Goal: Information Seeking & Learning: Learn about a topic

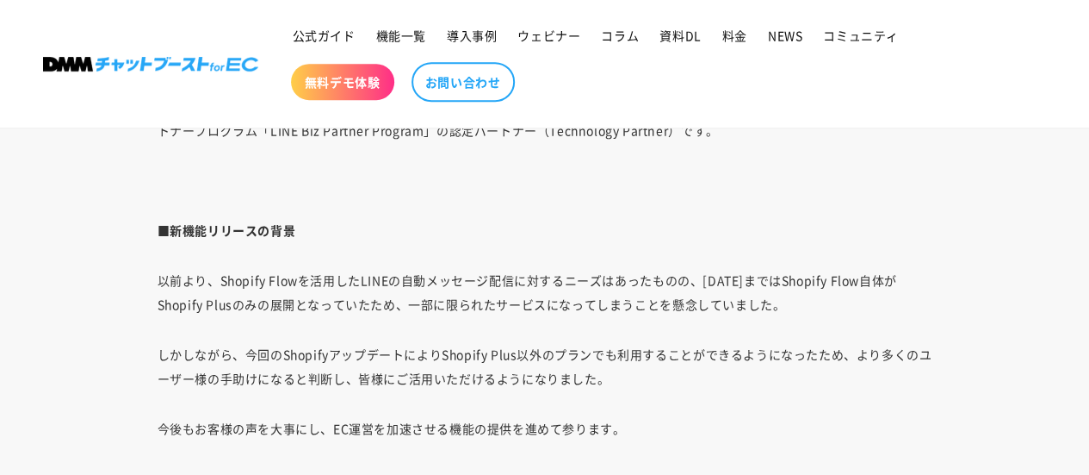
scroll to position [3703, 0]
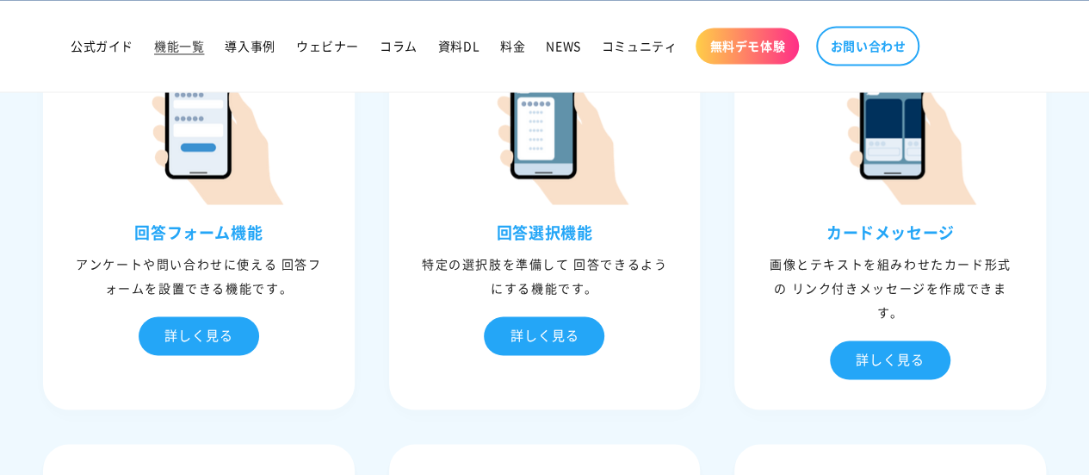
scroll to position [1464, 0]
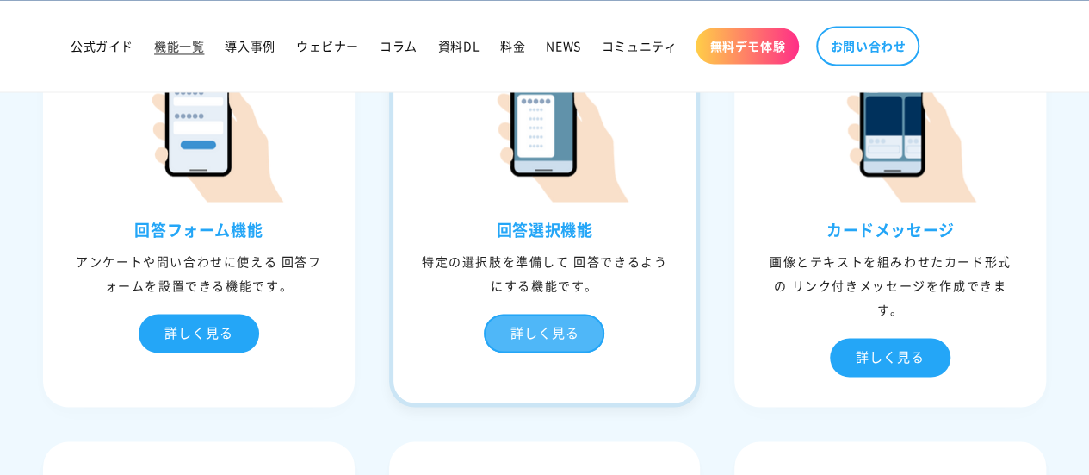
click at [513, 328] on div "詳しく見る" at bounding box center [544, 332] width 121 height 39
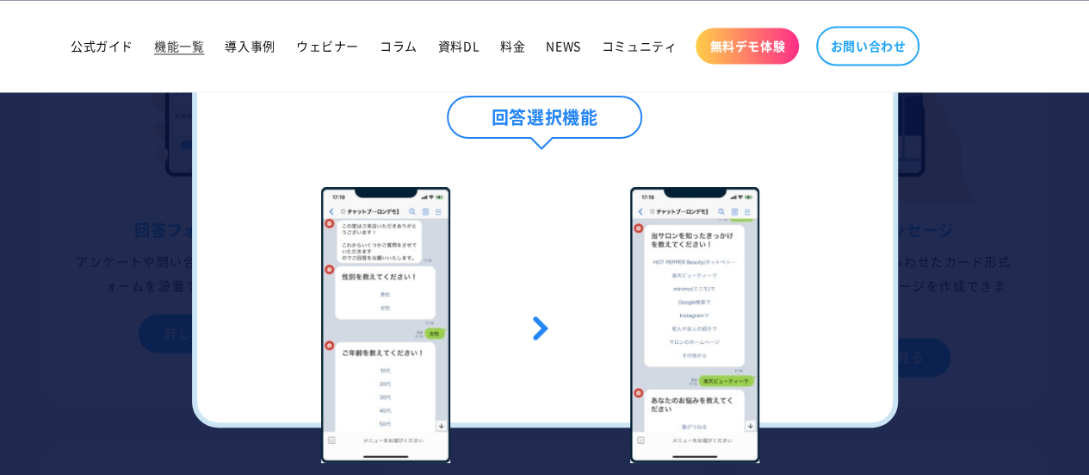
click at [0, 330] on div at bounding box center [544, 237] width 1089 height 475
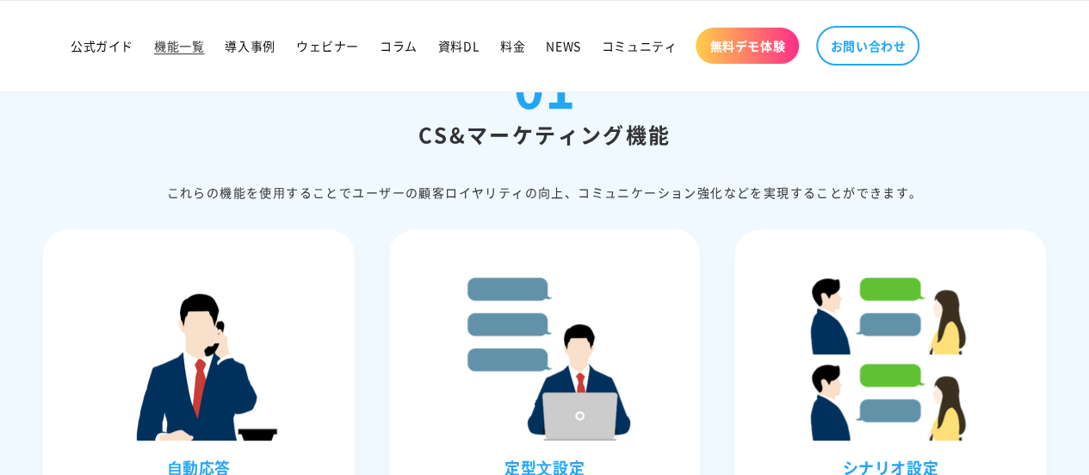
scroll to position [0, 0]
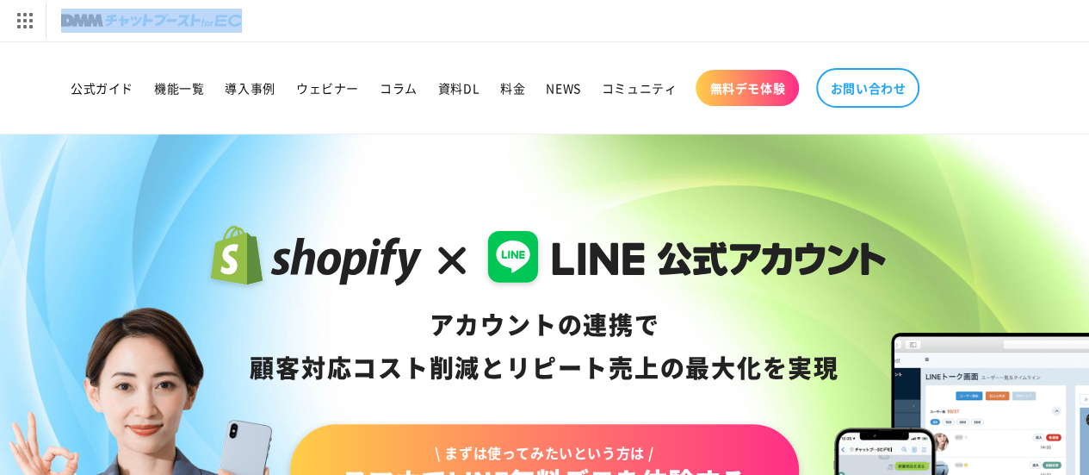
drag, startPoint x: 219, startPoint y: 30, endPoint x: 81, endPoint y: 35, distance: 137.9
click at [81, 35] on div "[DOMAIN_NAME] トップへ DMM TV 電子書籍 オンラインゲーム 宅配レンタル オンラインクレーンゲーム 光回線・モバイル 旅行・ホテル予約 F…" at bounding box center [544, 20] width 1089 height 41
click at [377, 13] on div "[DOMAIN_NAME] トップへ DMM TV 電子書籍 オンラインゲーム 宅配レンタル オンラインクレーンゲーム 光回線・モバイル 旅行・ホテル予約 F…" at bounding box center [544, 20] width 1089 height 41
